Goal: Information Seeking & Learning: Learn about a topic

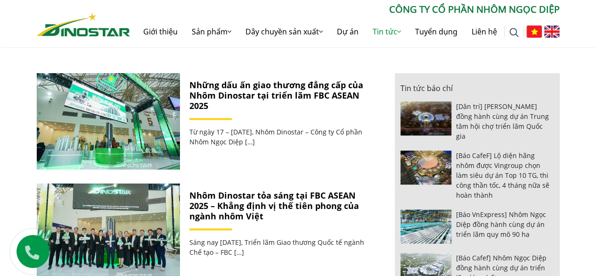
scroll to position [377, 0]
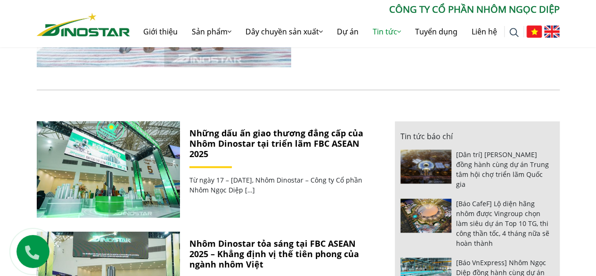
click at [274, 137] on link "Những dấu ấn giao thương đẳng cấp của Nhôm Dinostar tại triển lãm FBC ASEAN 2025" at bounding box center [276, 143] width 174 height 32
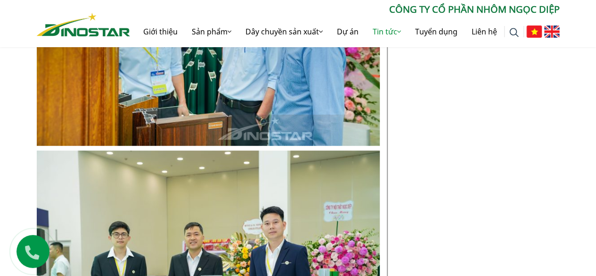
scroll to position [5497, 0]
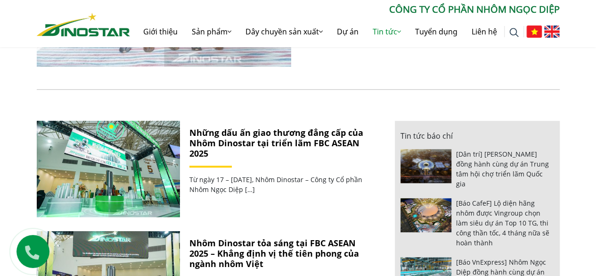
scroll to position [424, 0]
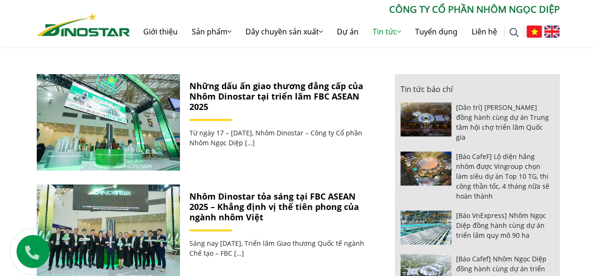
click at [287, 199] on link "Nhôm Dinostar tỏa sáng tại FBC ASEAN 2025 – Khẳng định vị thế tiên phong của ng…" at bounding box center [274, 206] width 170 height 32
click at [310, 199] on link "Nhôm Dinostar tỏa sáng tại FBC ASEAN 2025 – Khẳng định vị thế tiên phong của ng…" at bounding box center [274, 206] width 170 height 32
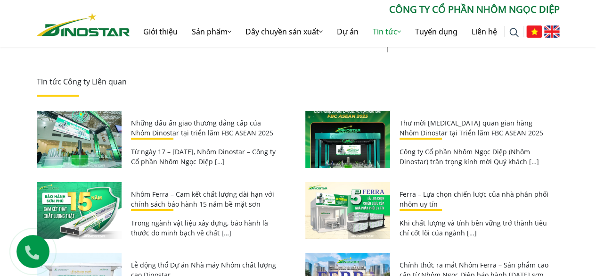
scroll to position [5088, 0]
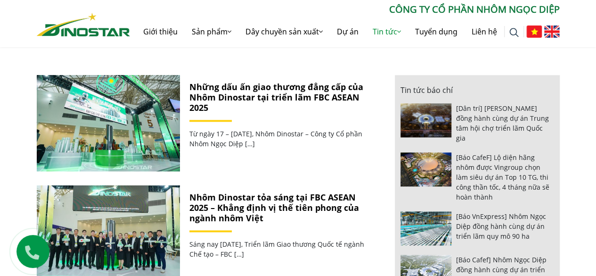
scroll to position [424, 0]
